Goal: Task Accomplishment & Management: Use online tool/utility

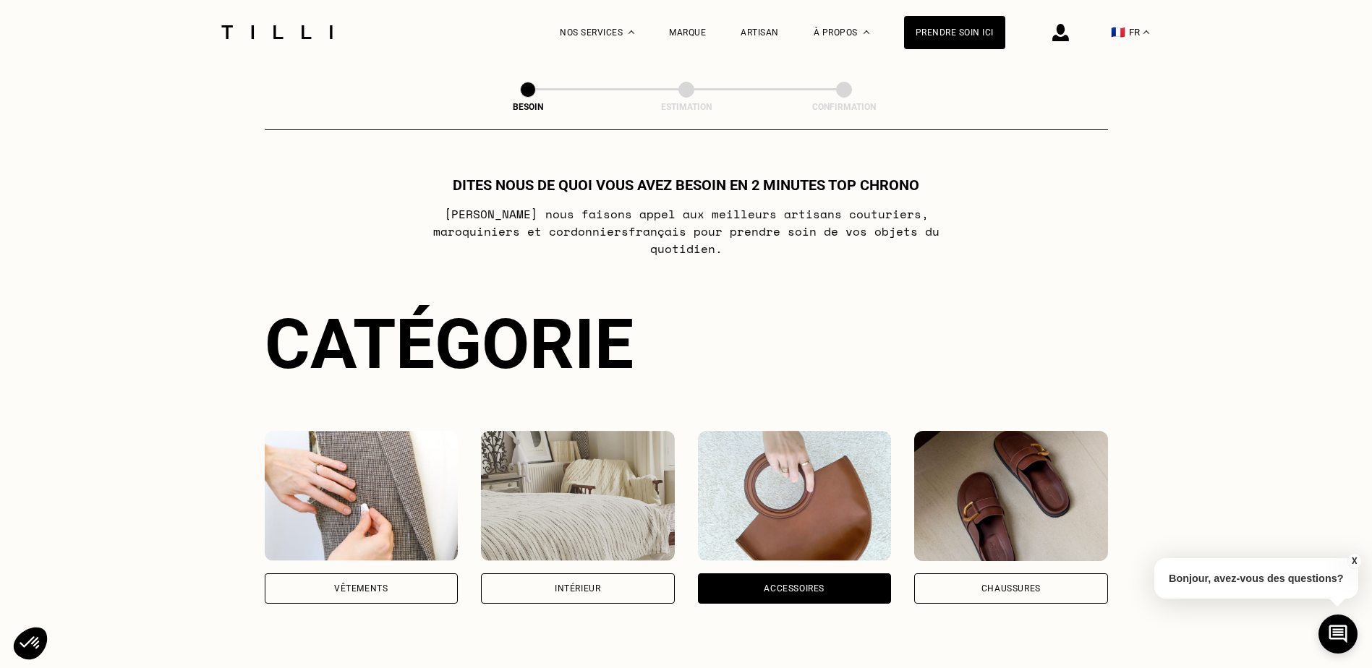
scroll to position [473, 0]
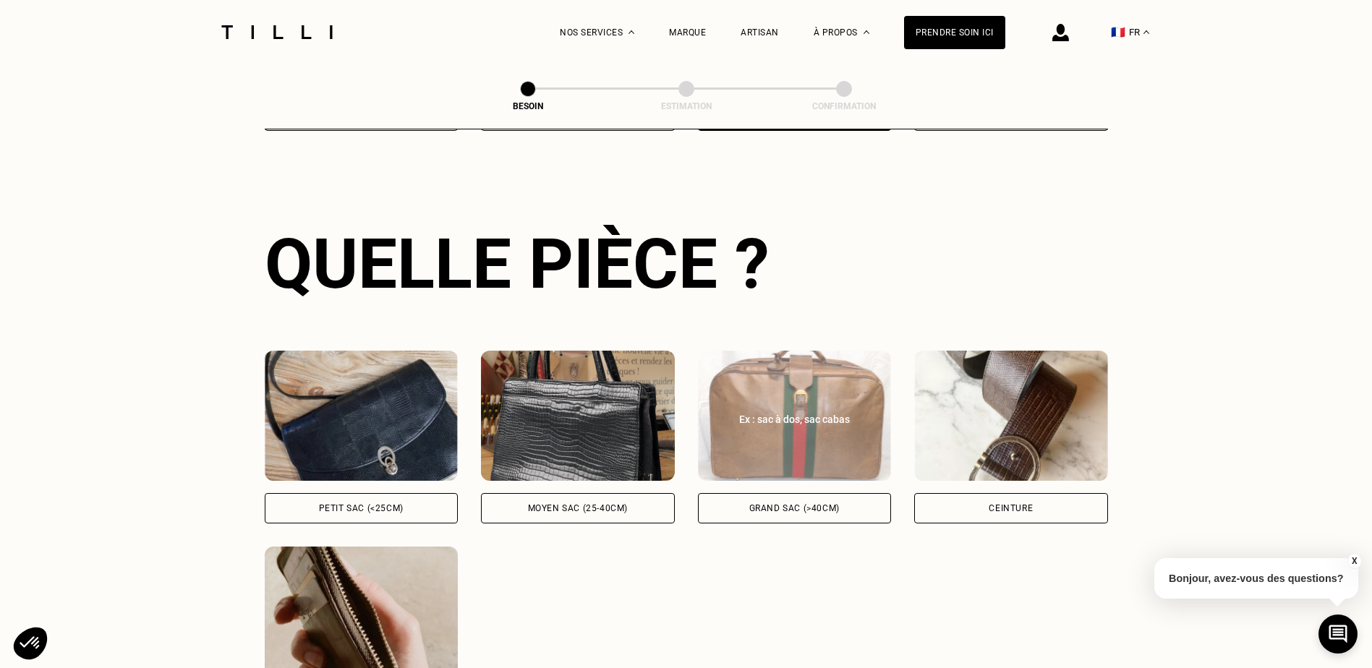
click at [770, 493] on div "Grand sac (>40cm)" at bounding box center [795, 508] width 194 height 30
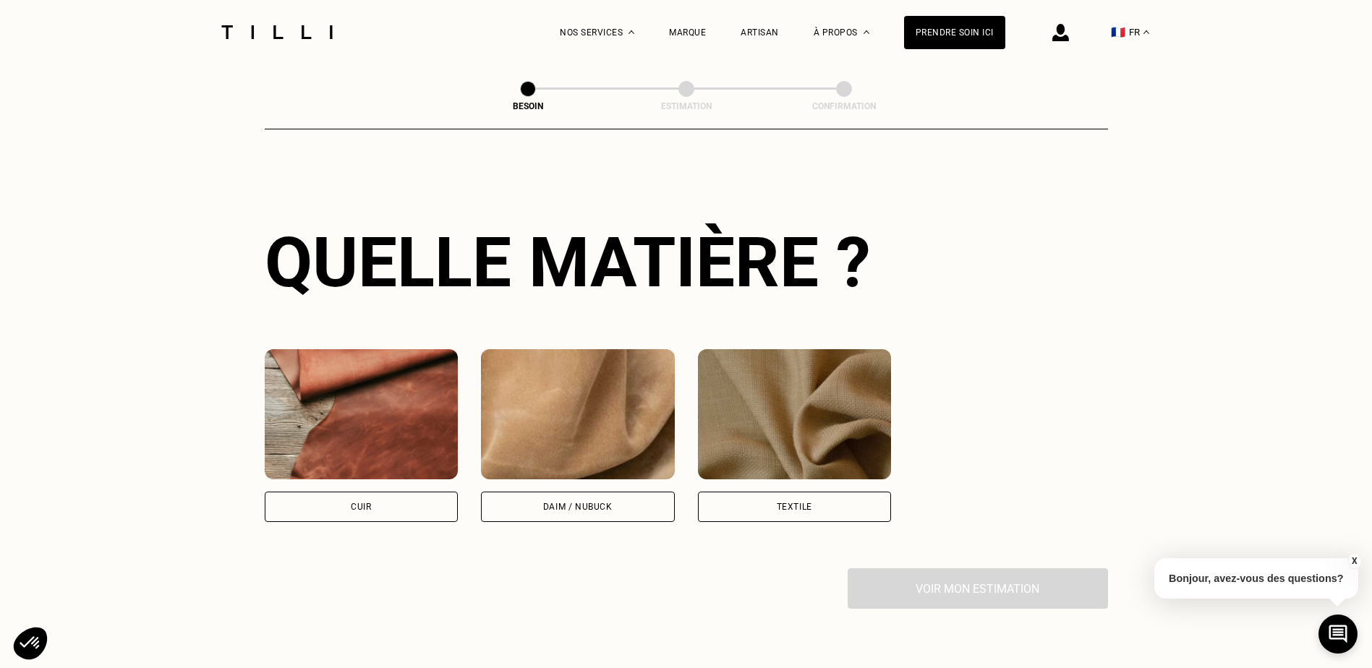
scroll to position [1064, 0]
click at [766, 491] on div "Textile" at bounding box center [795, 506] width 194 height 30
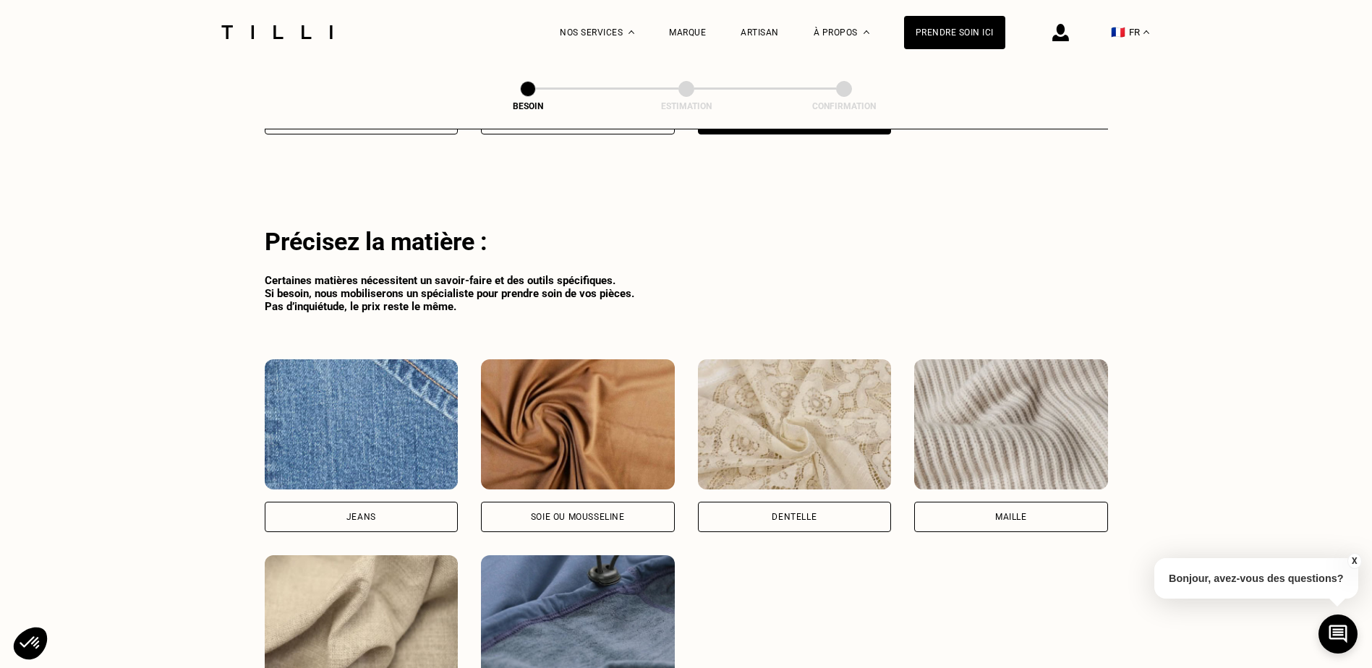
scroll to position [1459, 0]
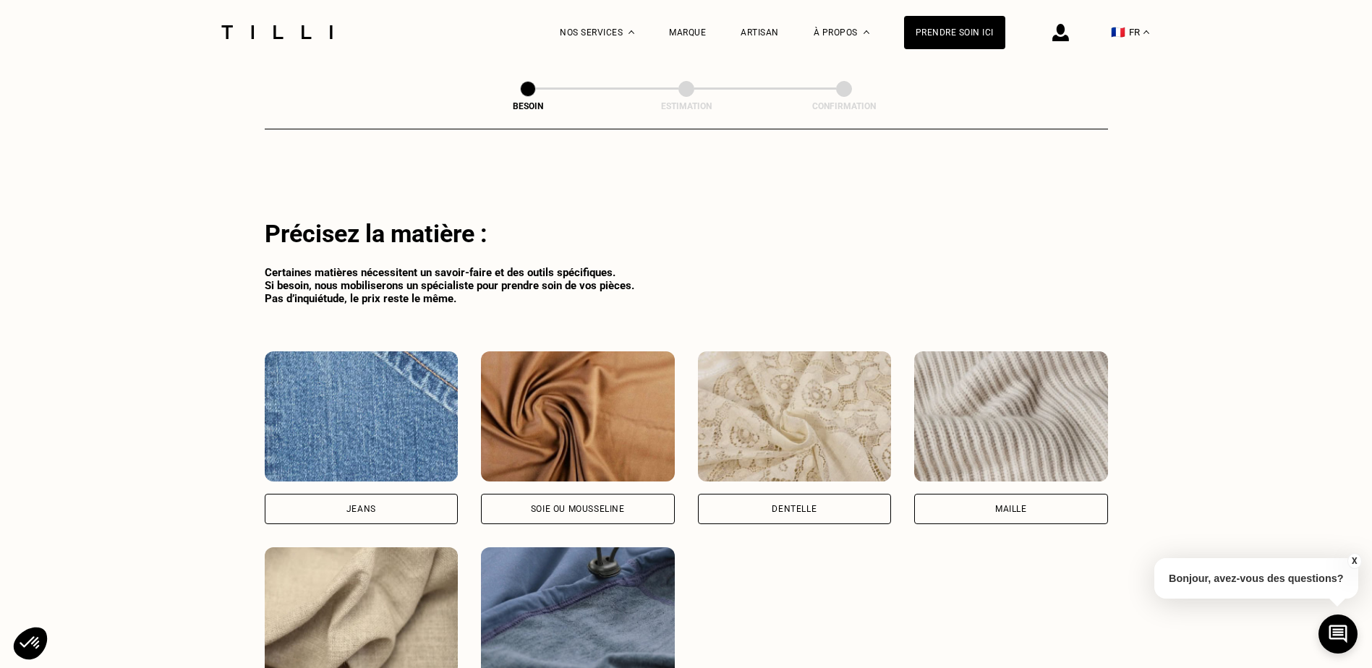
click at [371, 505] on div "Jeans" at bounding box center [361, 509] width 30 height 9
select select "FR"
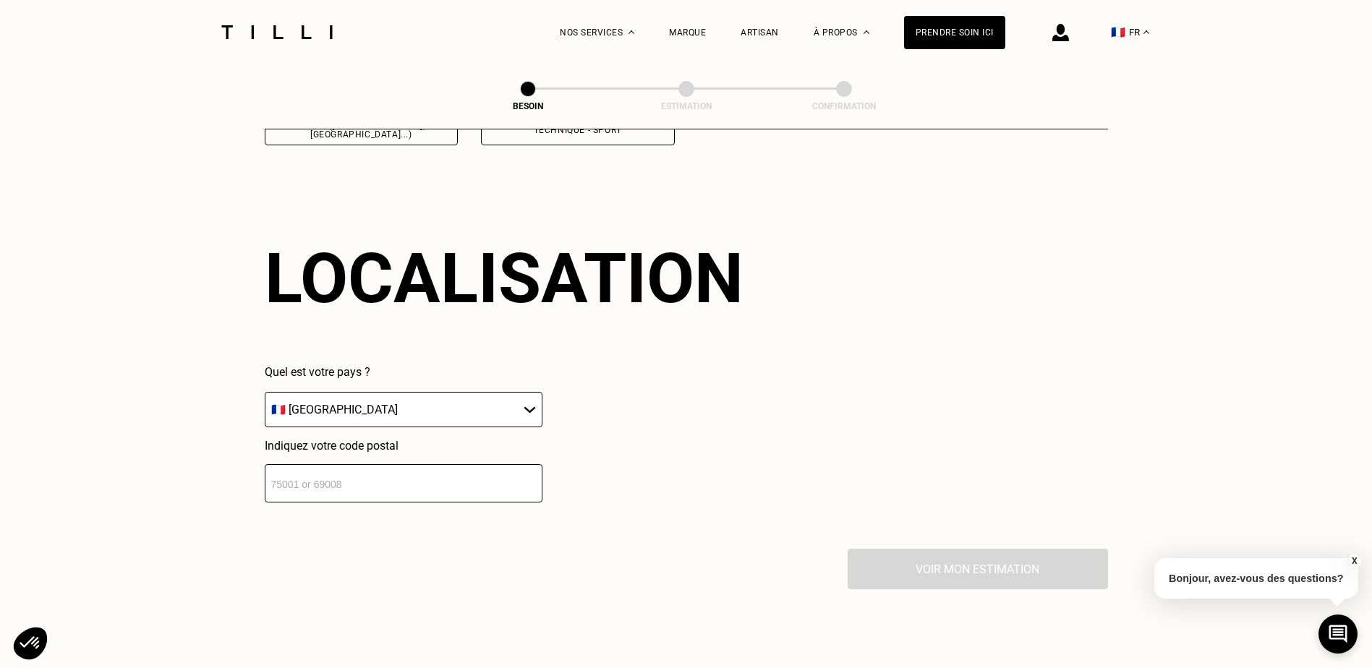
scroll to position [2054, 0]
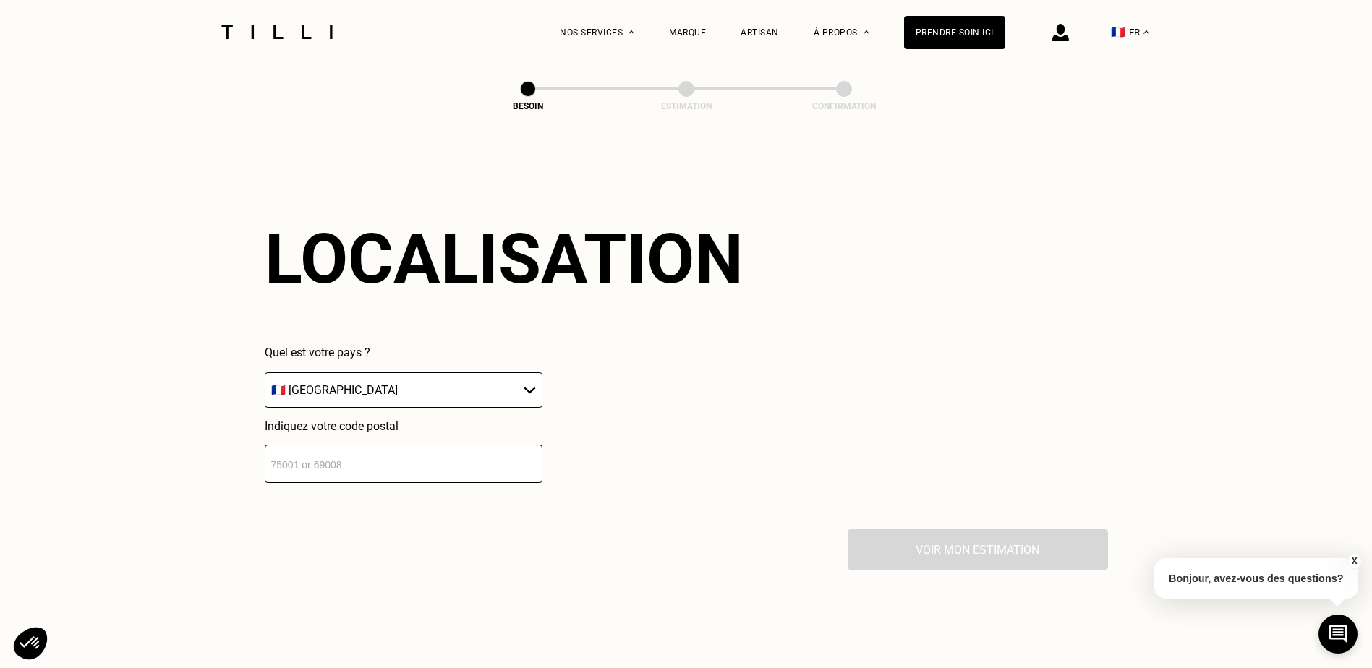
drag, startPoint x: 371, startPoint y: 494, endPoint x: 320, endPoint y: 383, distance: 121.7
click at [320, 383] on select "🇩🇪 [GEOGRAPHIC_DATA] 🇦🇹 [GEOGRAPHIC_DATA] 🇧🇪 [GEOGRAPHIC_DATA] 🇧🇬 Bulgarie 🇨🇾 C…" at bounding box center [404, 390] width 278 height 35
click at [265, 373] on select "🇩🇪 [GEOGRAPHIC_DATA] 🇦🇹 [GEOGRAPHIC_DATA] 🇧🇪 [GEOGRAPHIC_DATA] 🇧🇬 Bulgarie 🇨🇾 C…" at bounding box center [404, 390] width 278 height 35
click at [353, 461] on input "number" at bounding box center [404, 464] width 278 height 38
type input "33170"
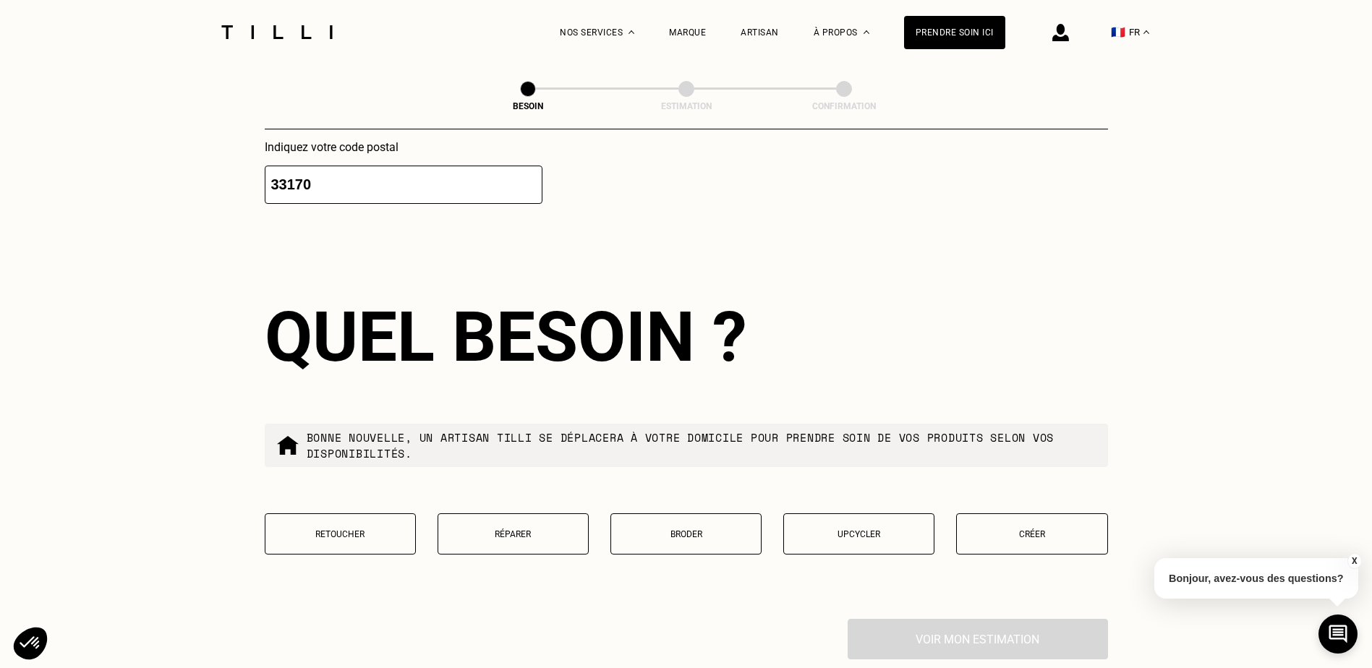
scroll to position [2413, 0]
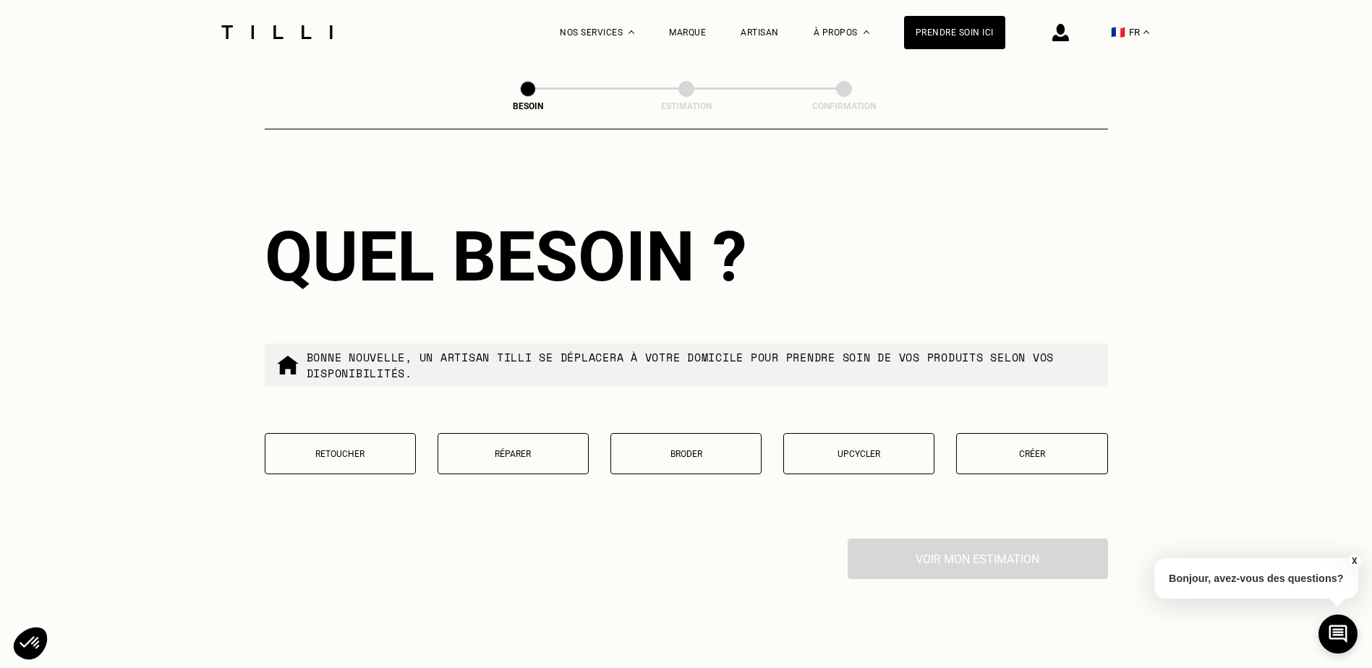
click at [552, 451] on p "Réparer" at bounding box center [513, 454] width 135 height 10
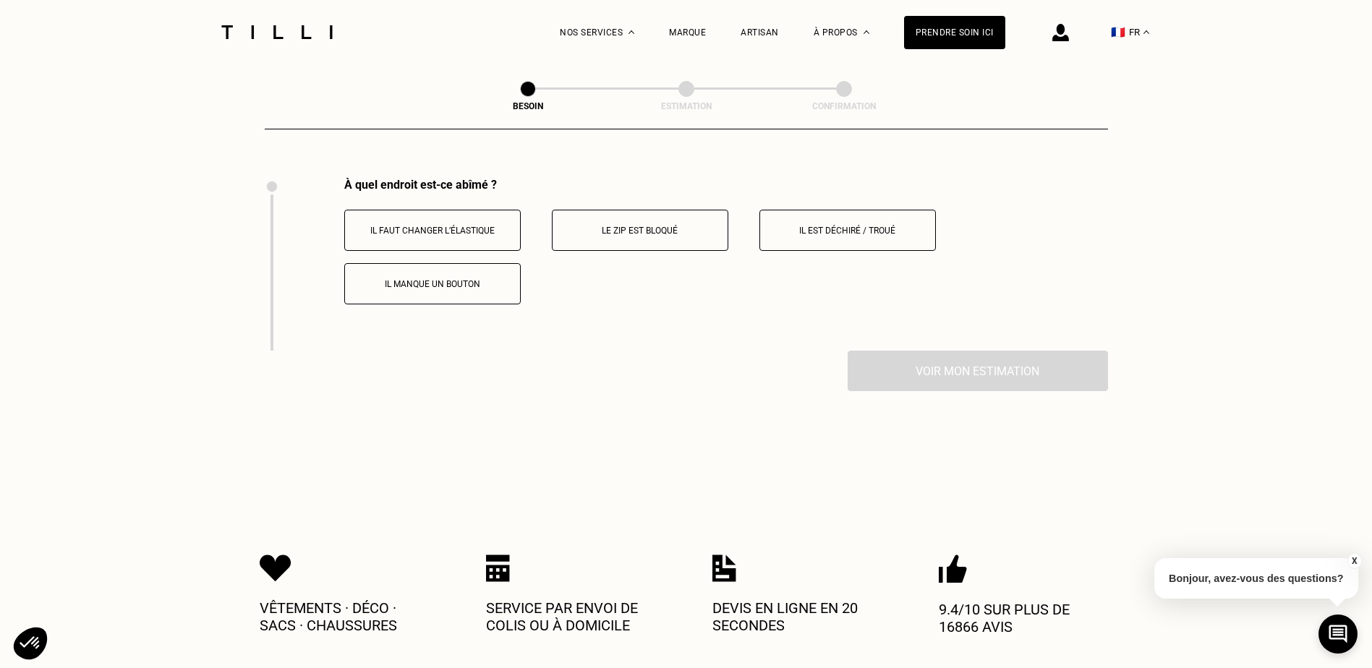
scroll to position [2784, 0]
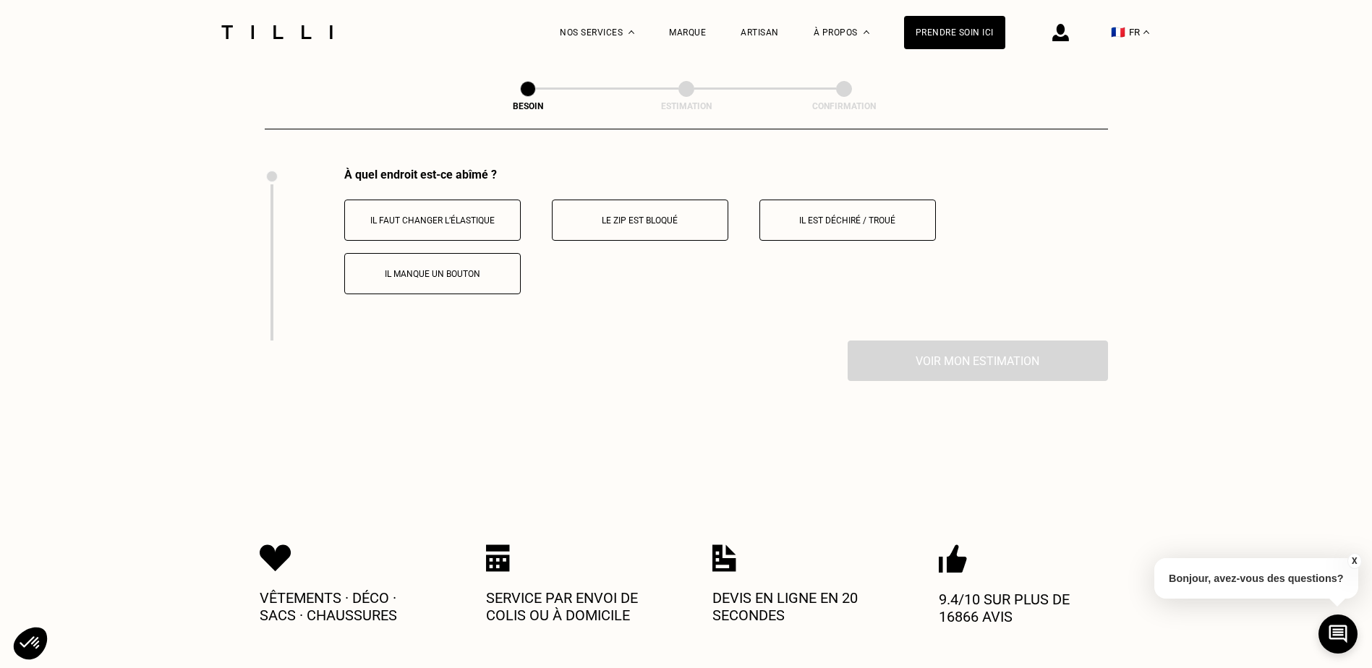
click at [635, 216] on p "Le zip est bloqué" at bounding box center [640, 221] width 161 height 10
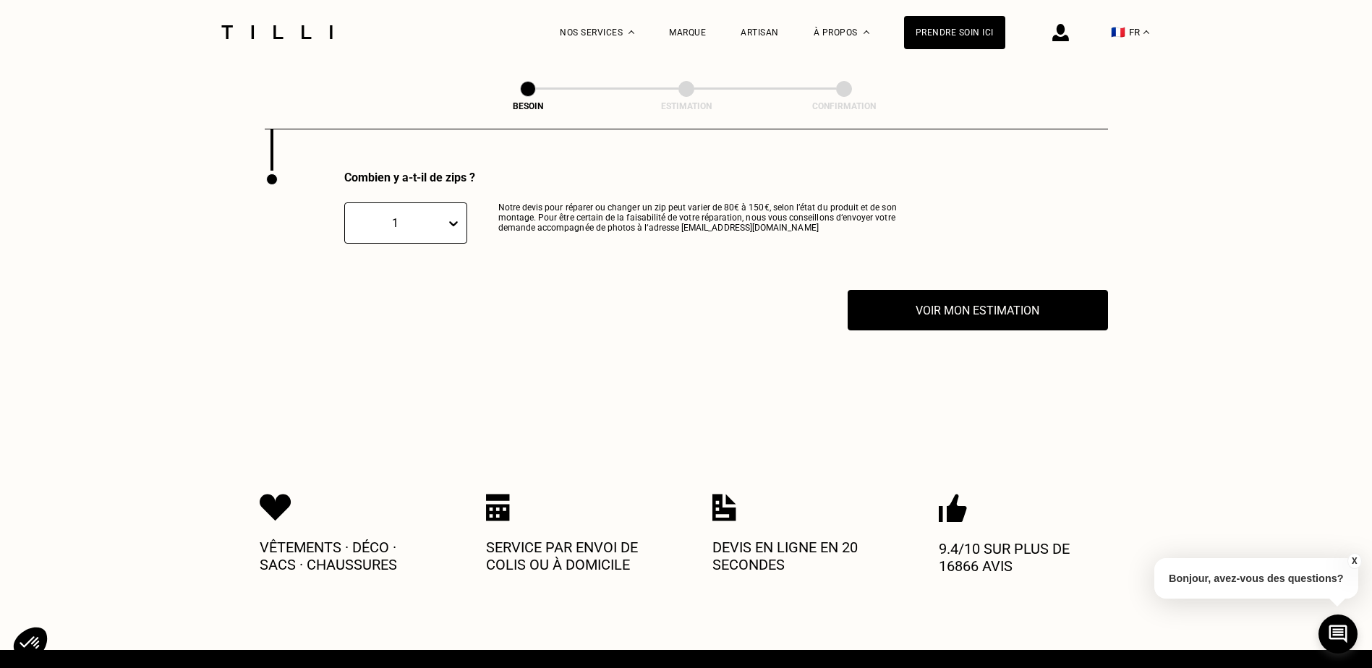
scroll to position [2957, 0]
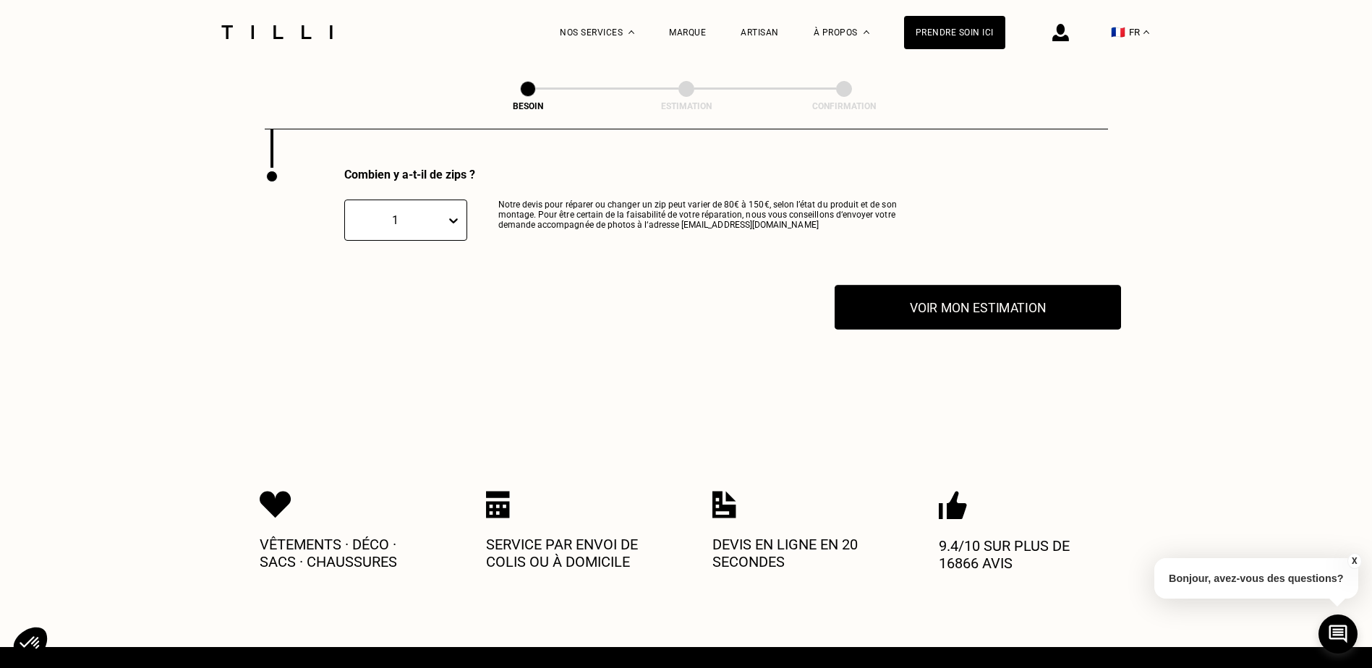
click at [1031, 303] on button "Voir mon estimation" at bounding box center [978, 307] width 286 height 45
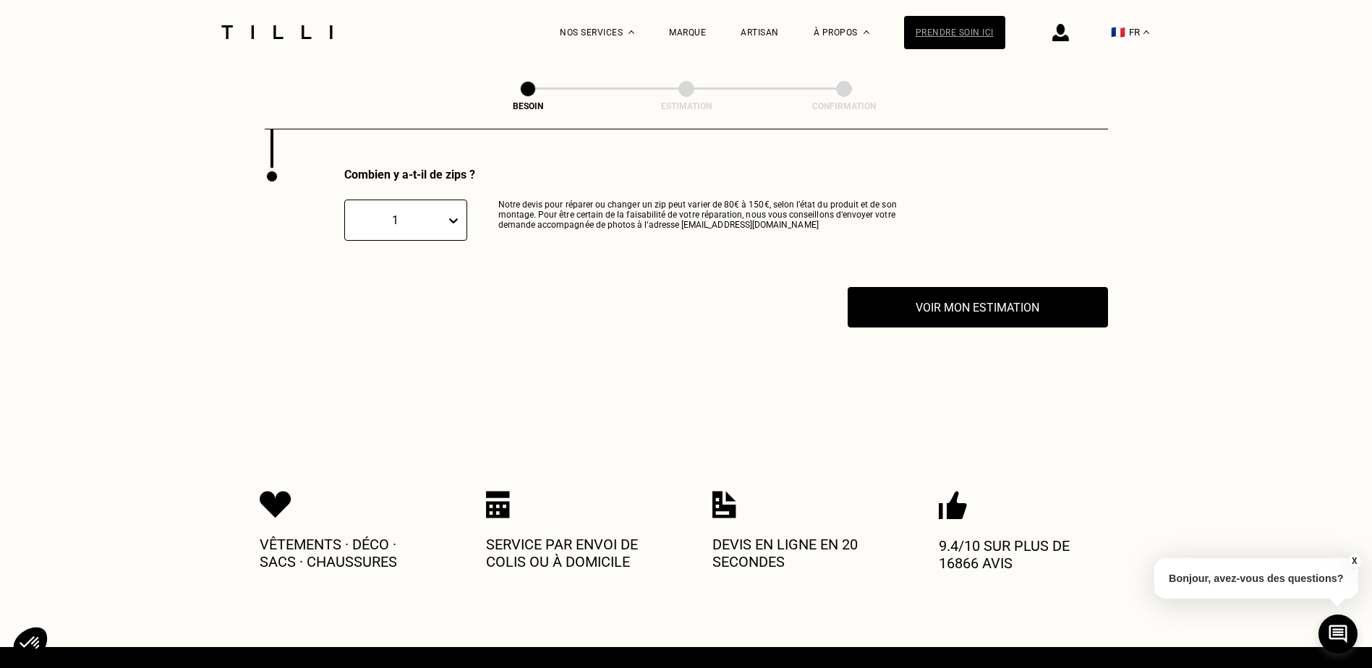
click at [961, 33] on div "Prendre soin ici" at bounding box center [954, 32] width 101 height 33
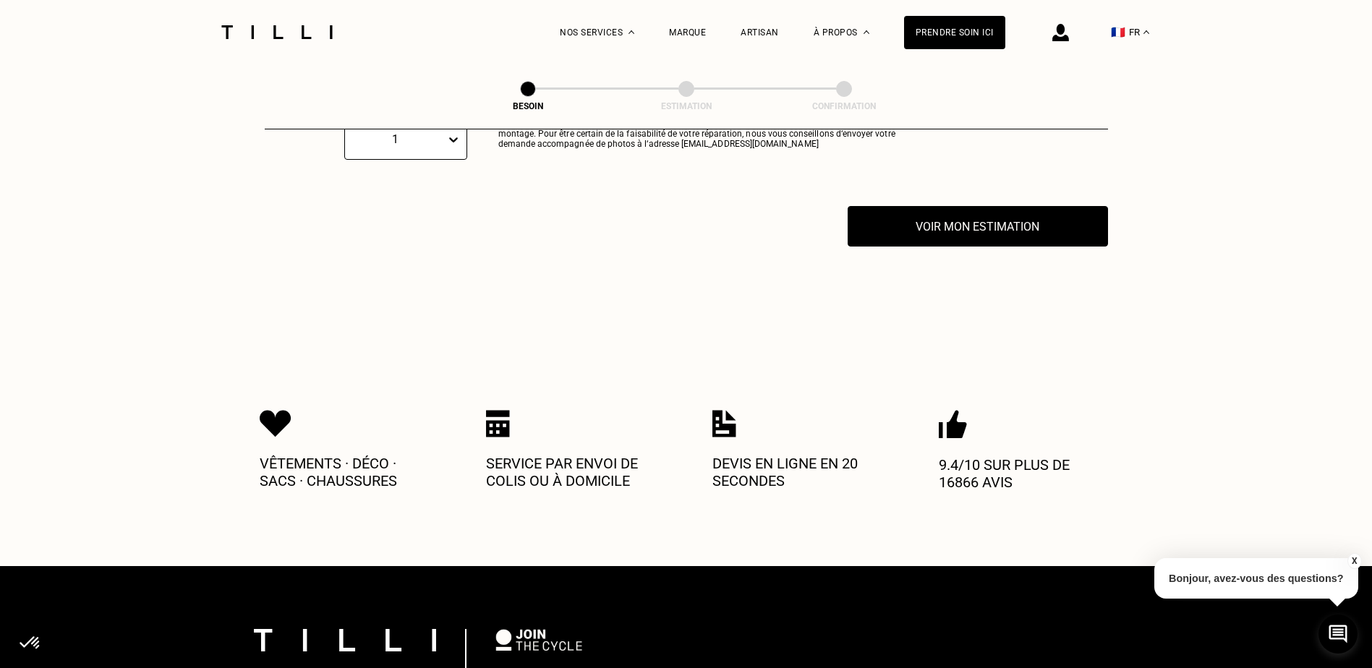
scroll to position [2821, 0]
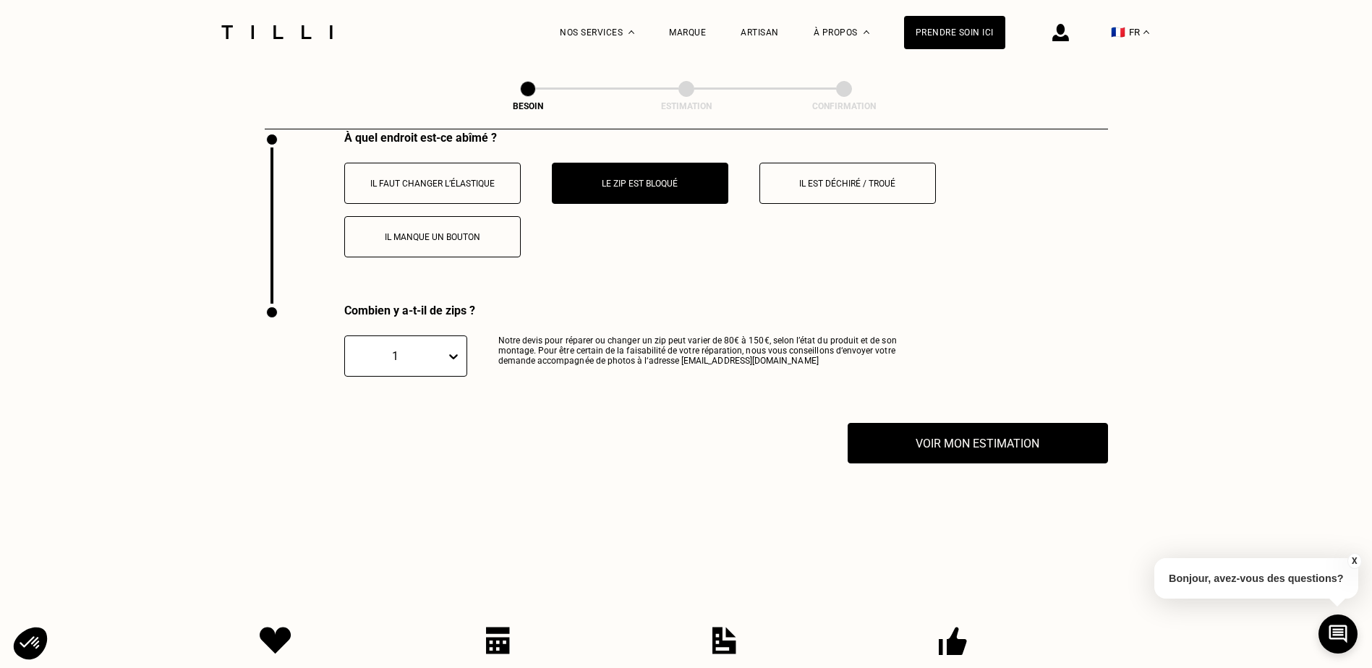
click at [286, 305] on div "Combien y a-t-il de zips ? 1 Notre devis pour réparer ou changer un zip peut va…" at bounding box center [586, 363] width 642 height 119
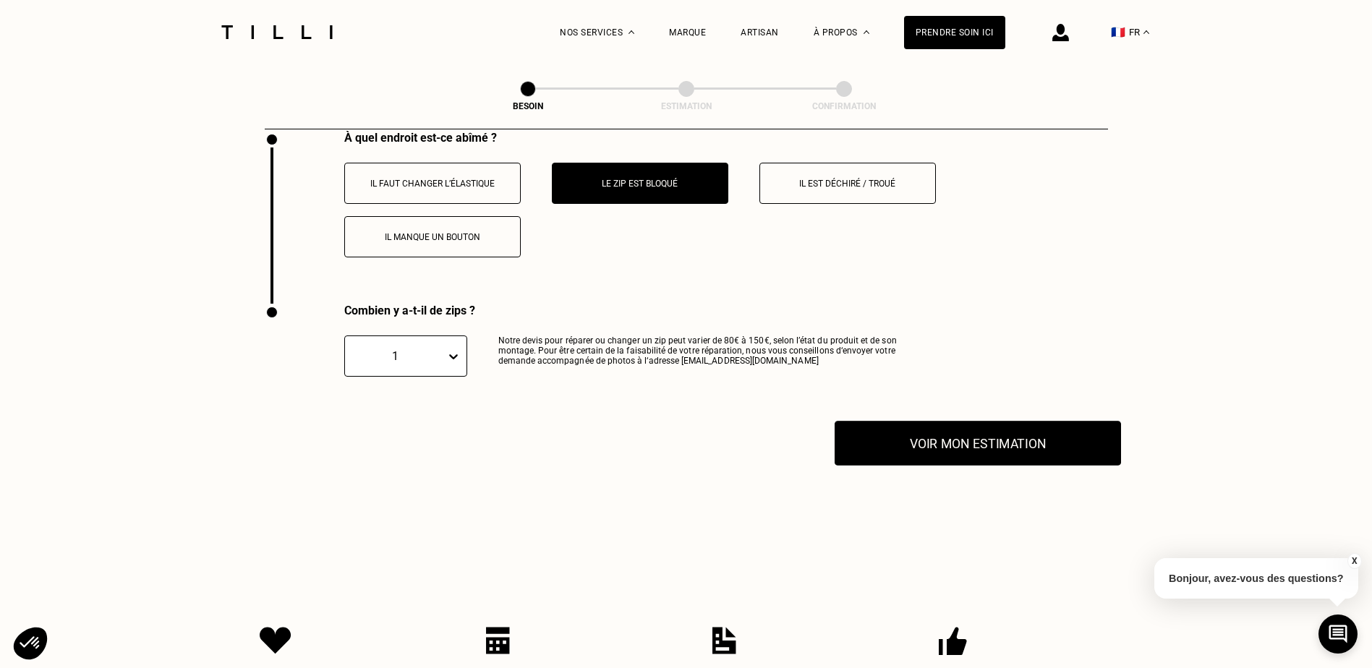
click at [989, 439] on button "Voir mon estimation" at bounding box center [978, 443] width 286 height 45
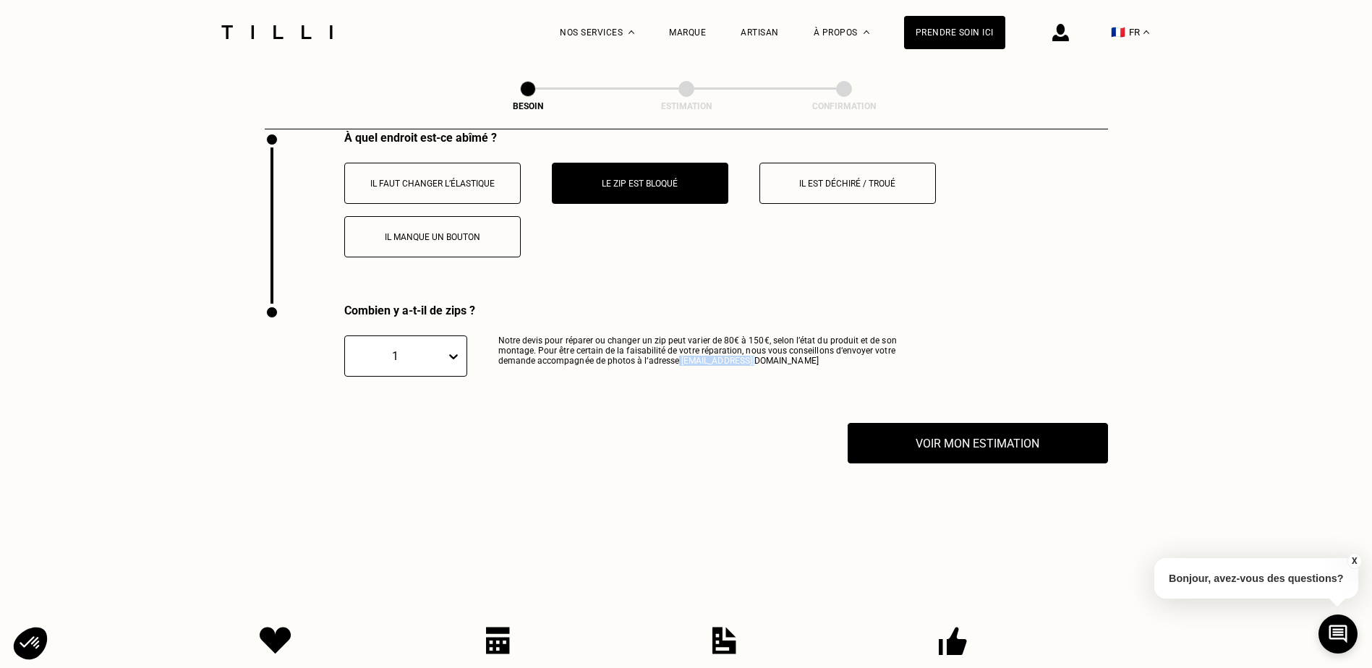
drag, startPoint x: 676, startPoint y: 357, endPoint x: 760, endPoint y: 354, distance: 83.2
click at [760, 354] on p "Notre devis pour réparer ou changer un zip peut varier de 80€ à 150€, selon l’é…" at bounding box center [702, 356] width 409 height 41
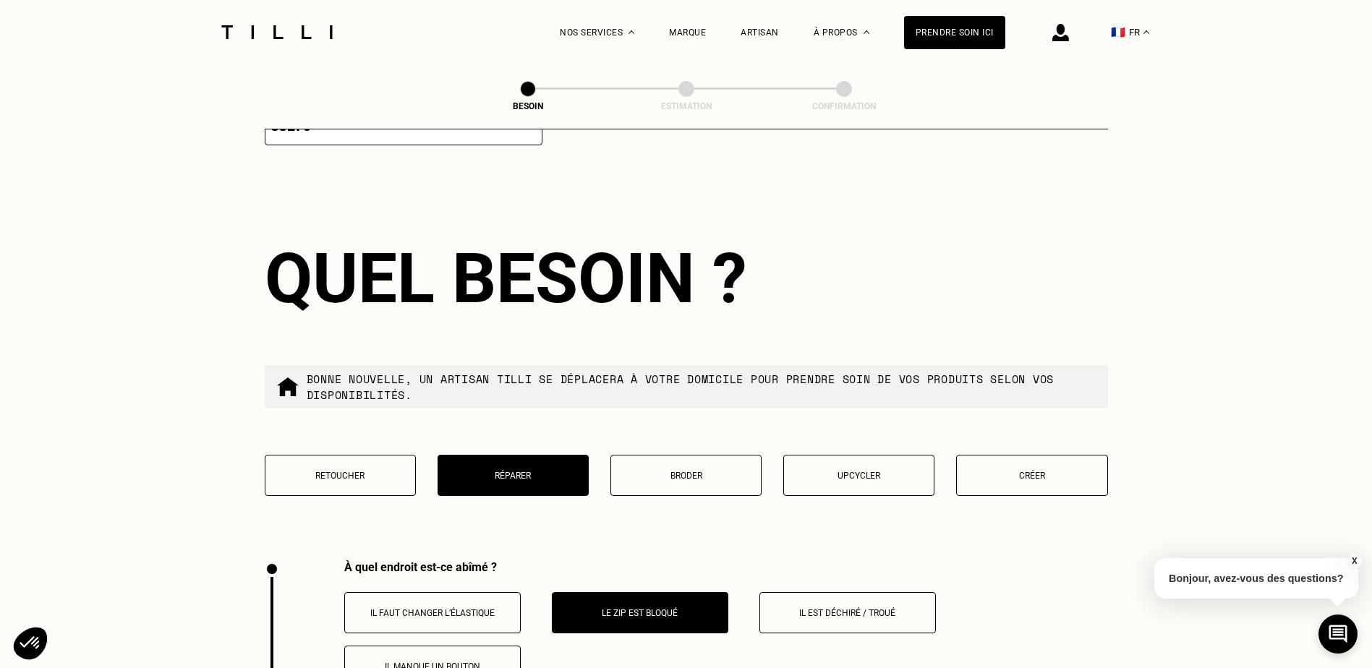
scroll to position [2387, 0]
